Goal: Navigation & Orientation: Understand site structure

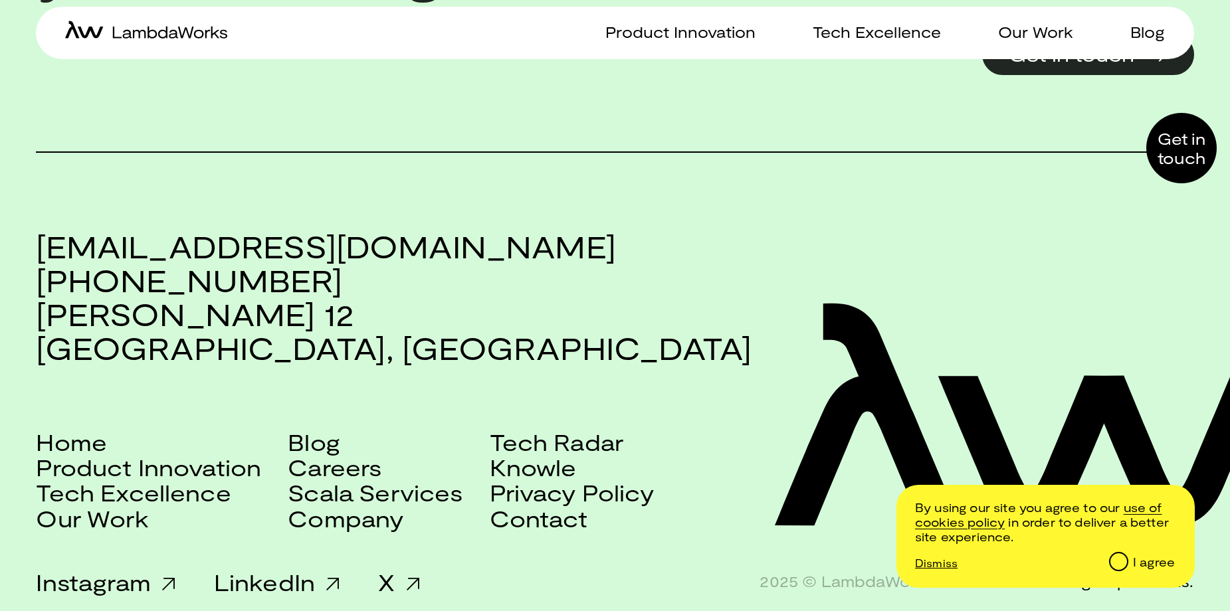
scroll to position [3403, 0]
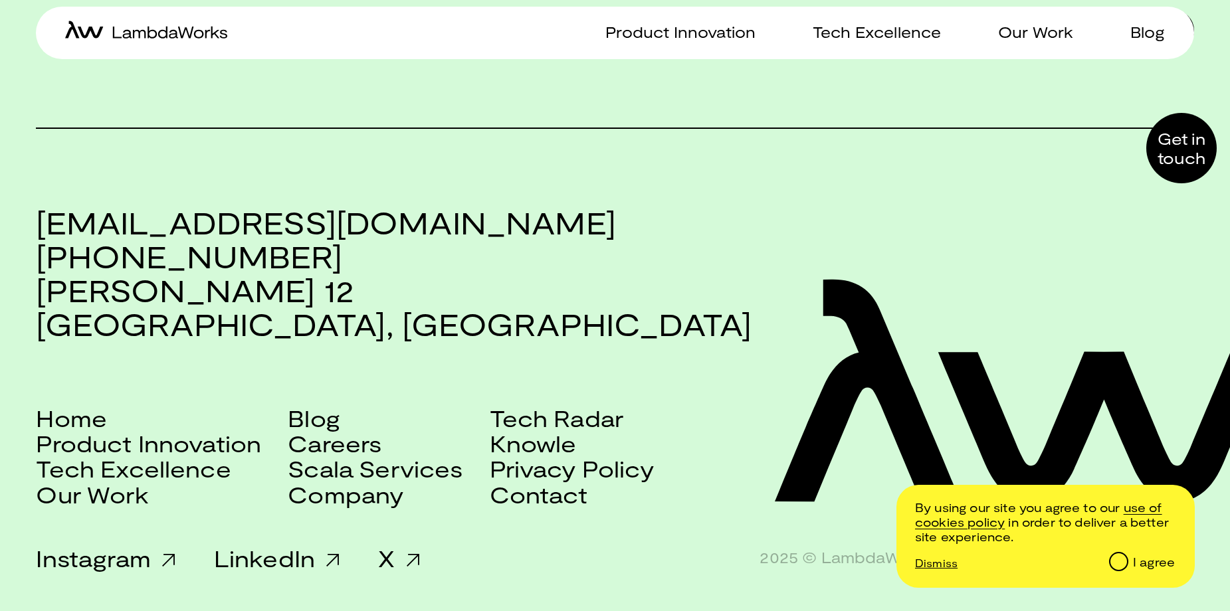
click at [1157, 561] on div "I agree" at bounding box center [1154, 562] width 42 height 15
click at [1126, 561] on input "I agree" at bounding box center [1118, 561] width 17 height 17
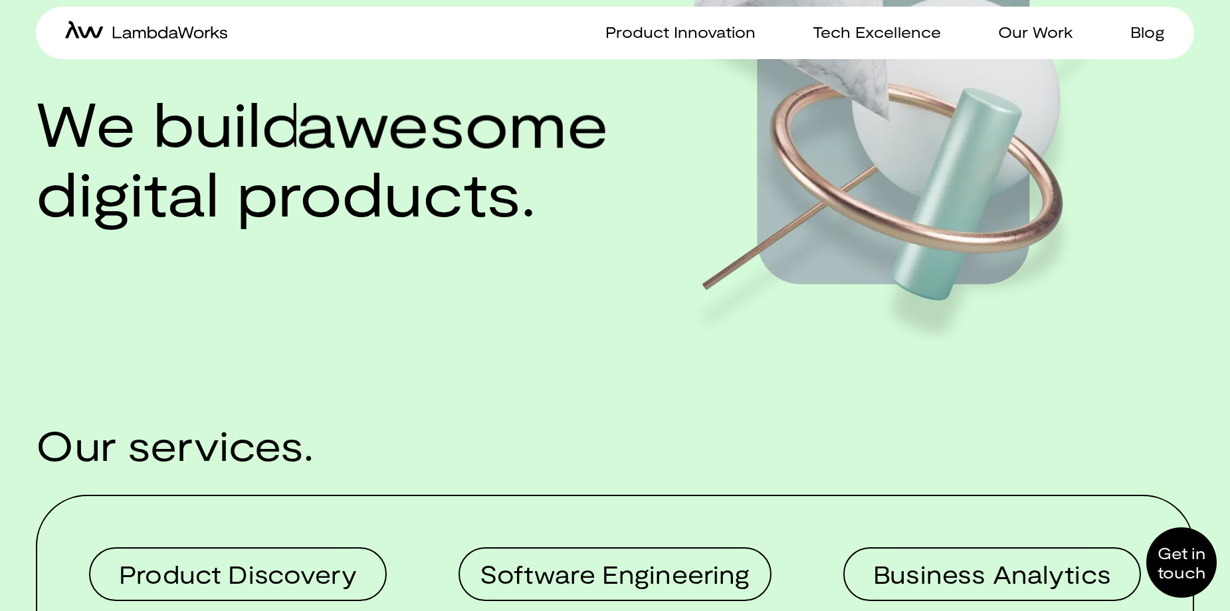
scroll to position [0, 0]
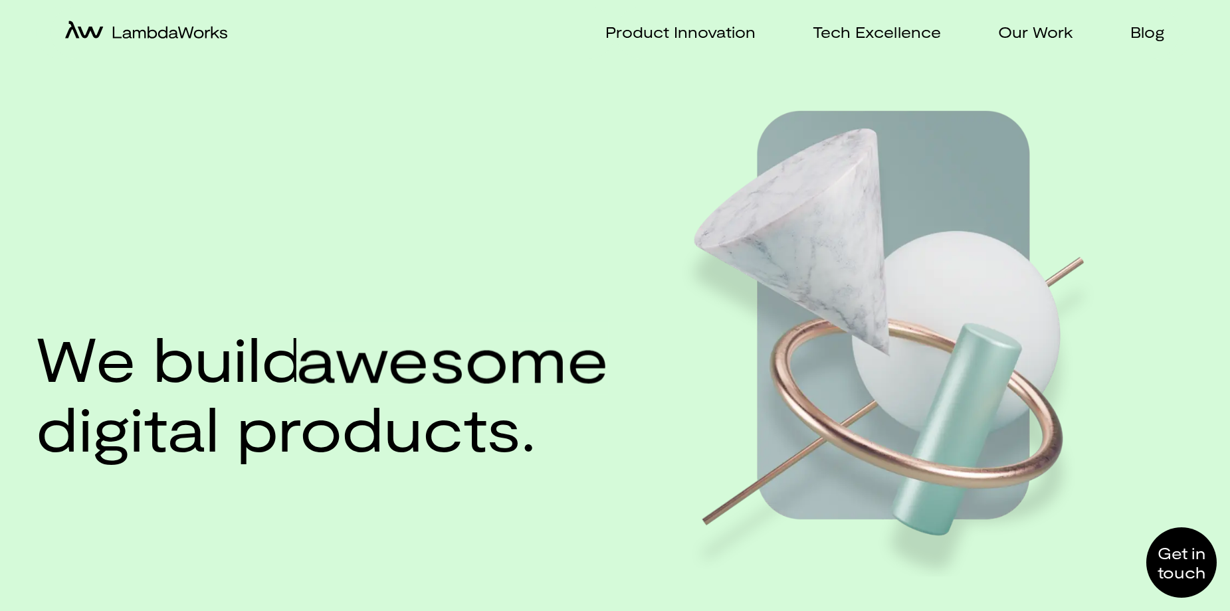
drag, startPoint x: 704, startPoint y: 415, endPoint x: 671, endPoint y: 59, distance: 357.7
click at [667, 31] on p "Product Innovation" at bounding box center [680, 32] width 150 height 19
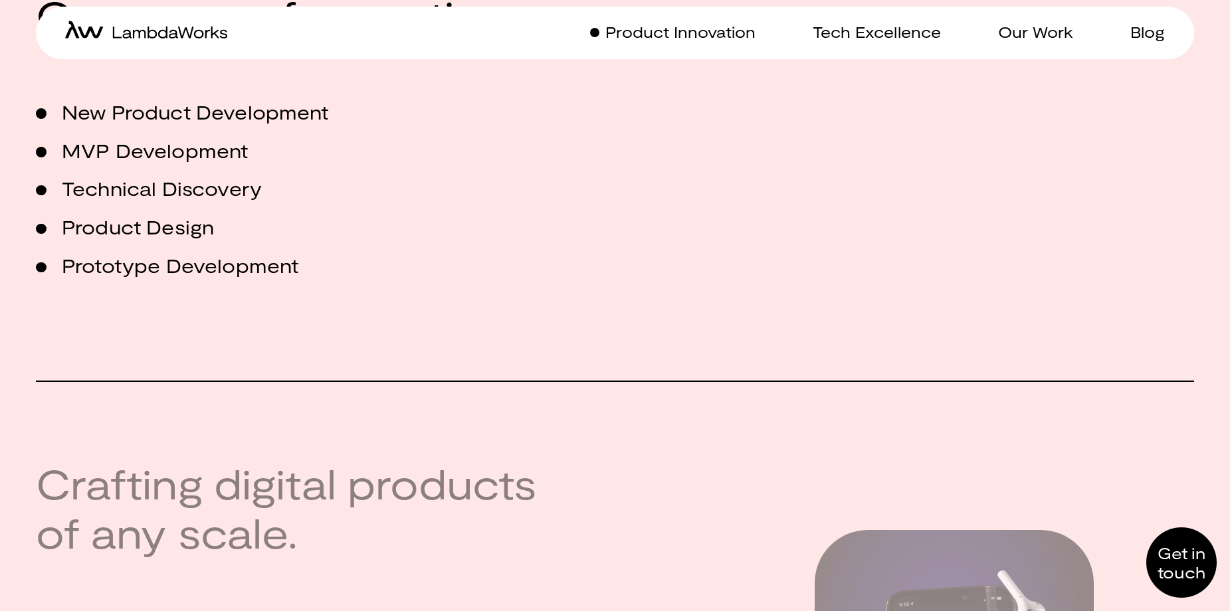
scroll to position [731, 0]
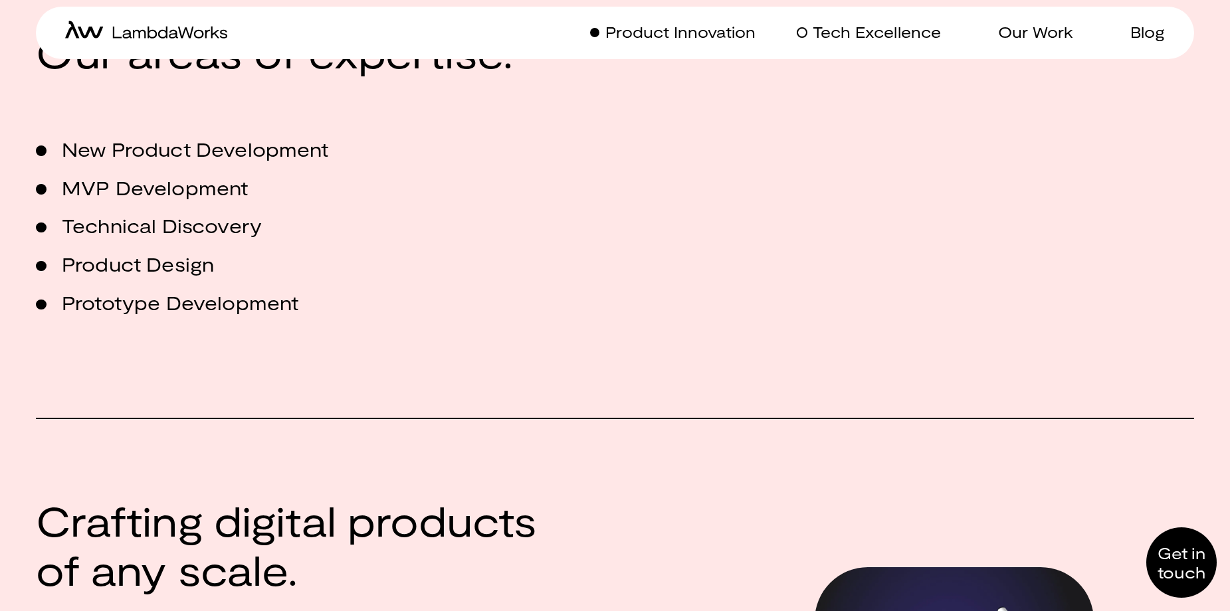
click at [856, 30] on p "Tech Excellence" at bounding box center [877, 32] width 128 height 19
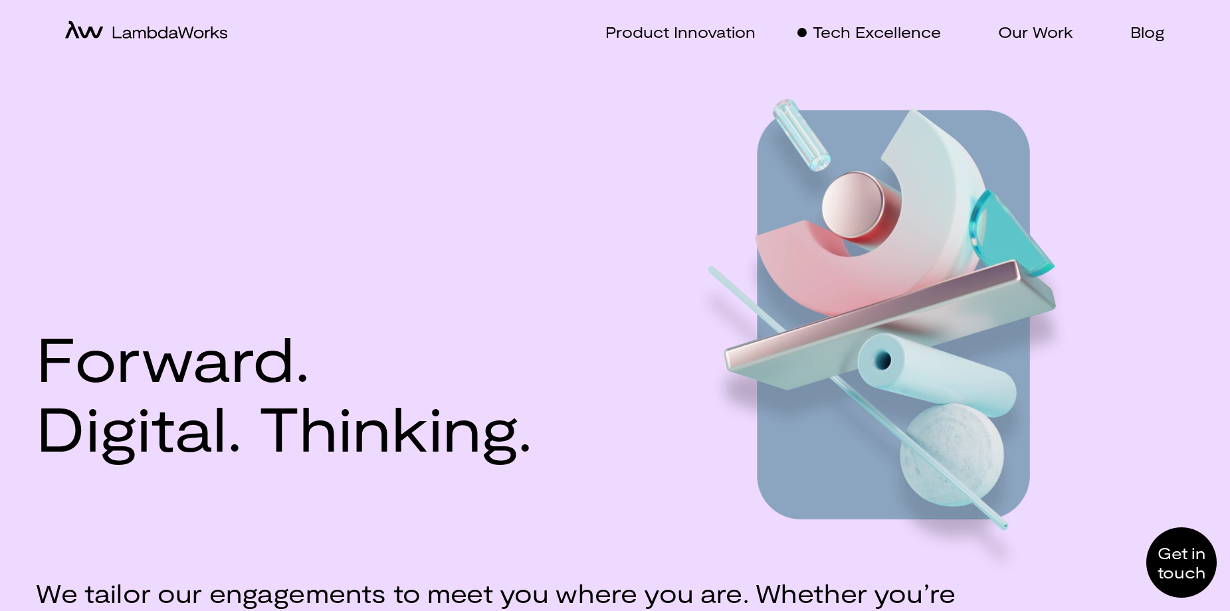
click at [999, 47] on div "Product Innovation Tech Excellence Our Work Blog" at bounding box center [897, 33] width 564 height 52
click at [1014, 37] on p "Our Work" at bounding box center [1035, 32] width 75 height 19
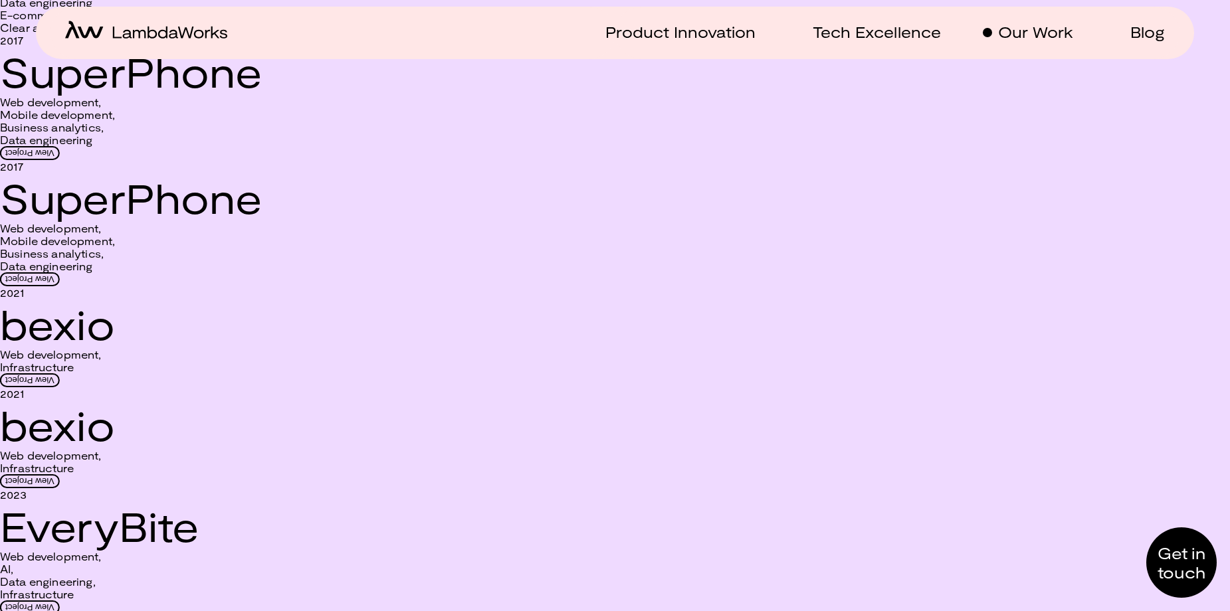
scroll to position [199, 0]
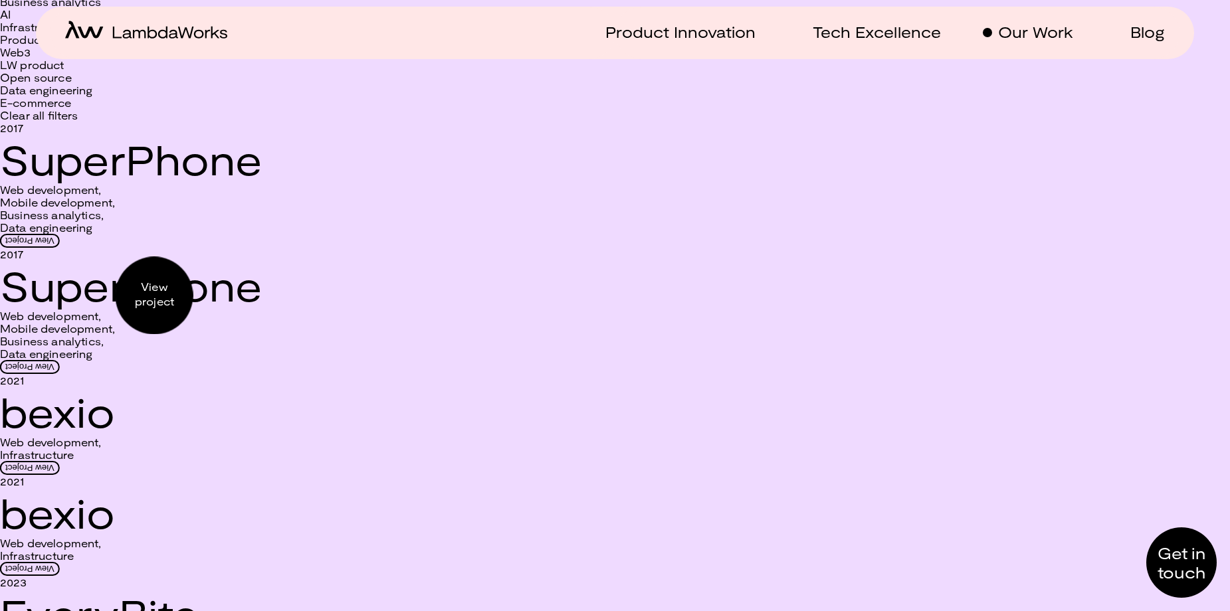
click at [154, 122] on div "View project" at bounding box center [615, 122] width 1230 height 0
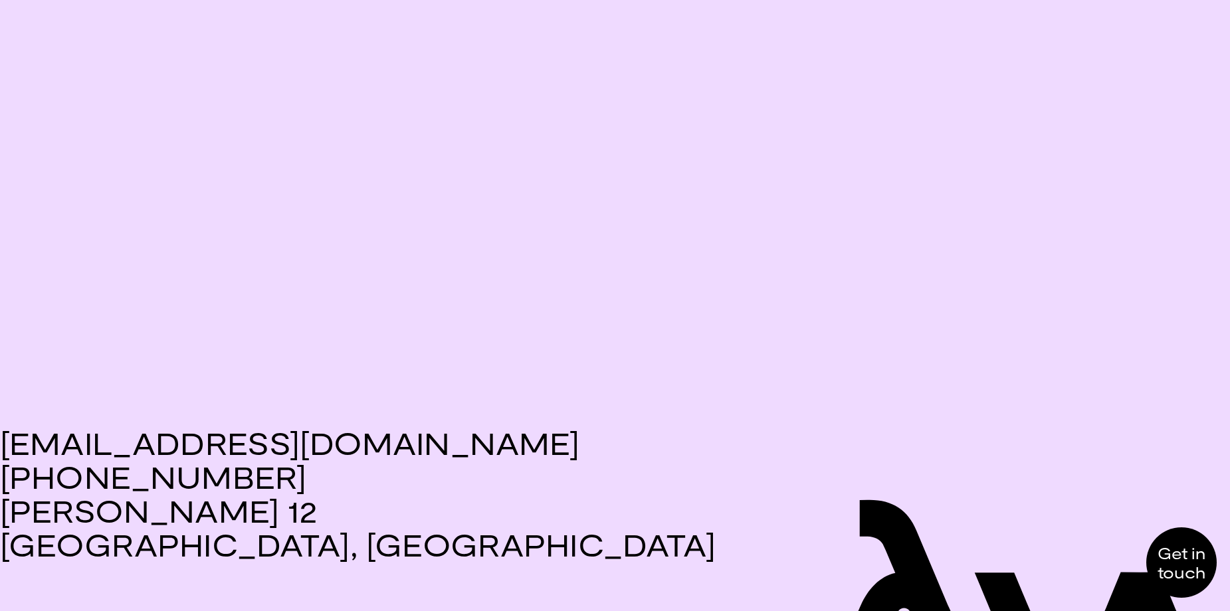
scroll to position [1130, 0]
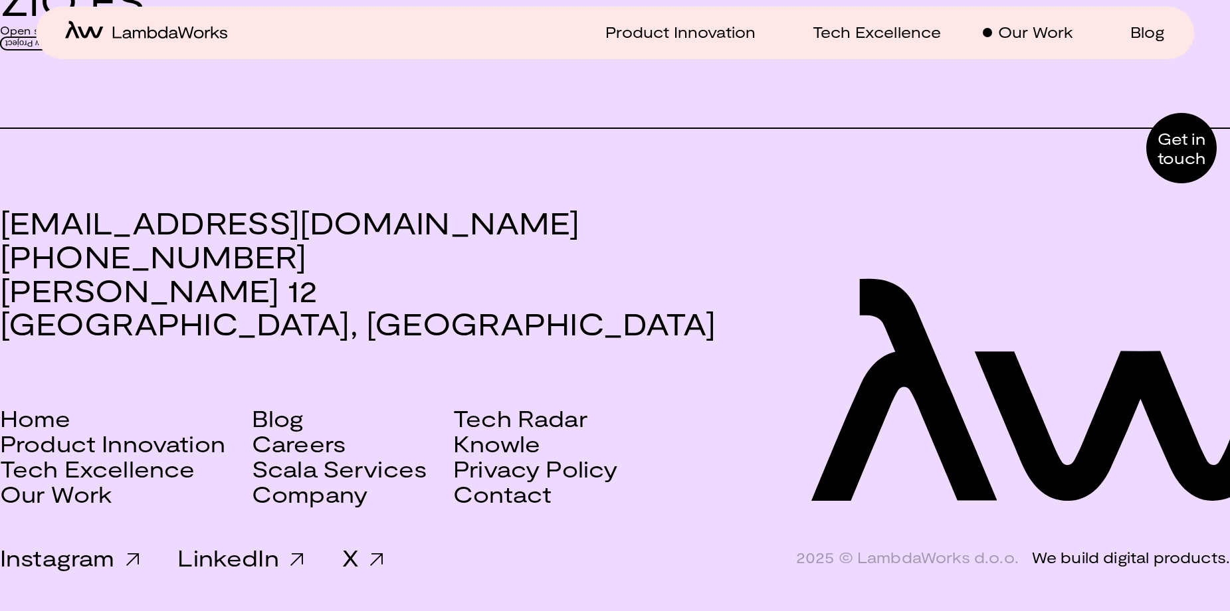
scroll to position [6146, 0]
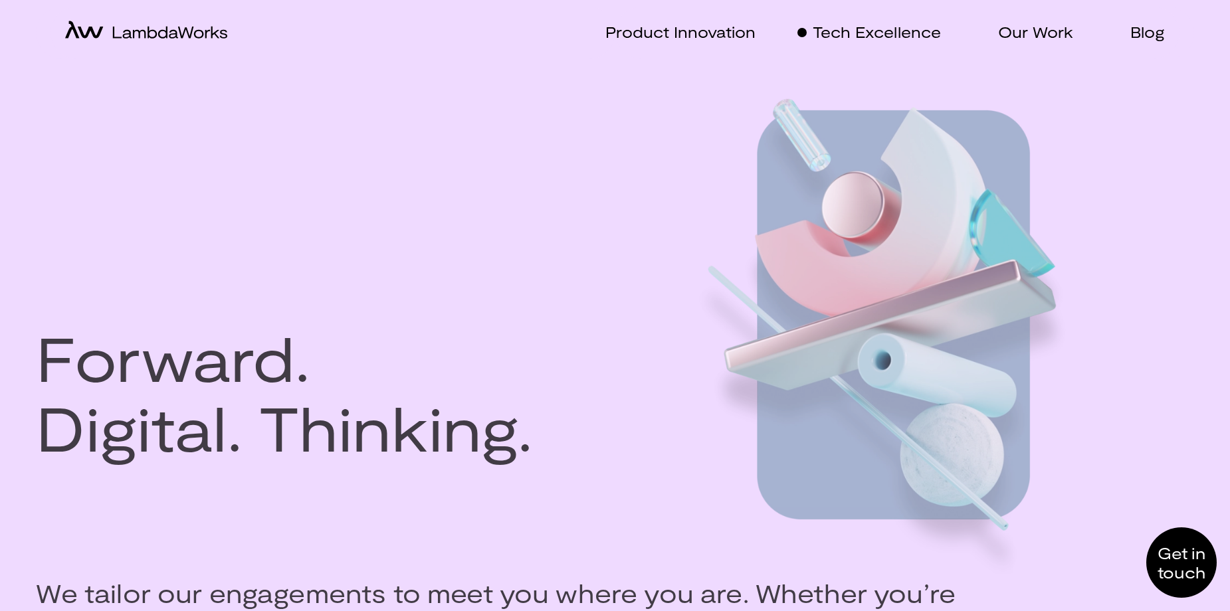
drag, startPoint x: 399, startPoint y: 386, endPoint x: 388, endPoint y: 383, distance: 11.0
